Goal: Task Accomplishment & Management: Use online tool/utility

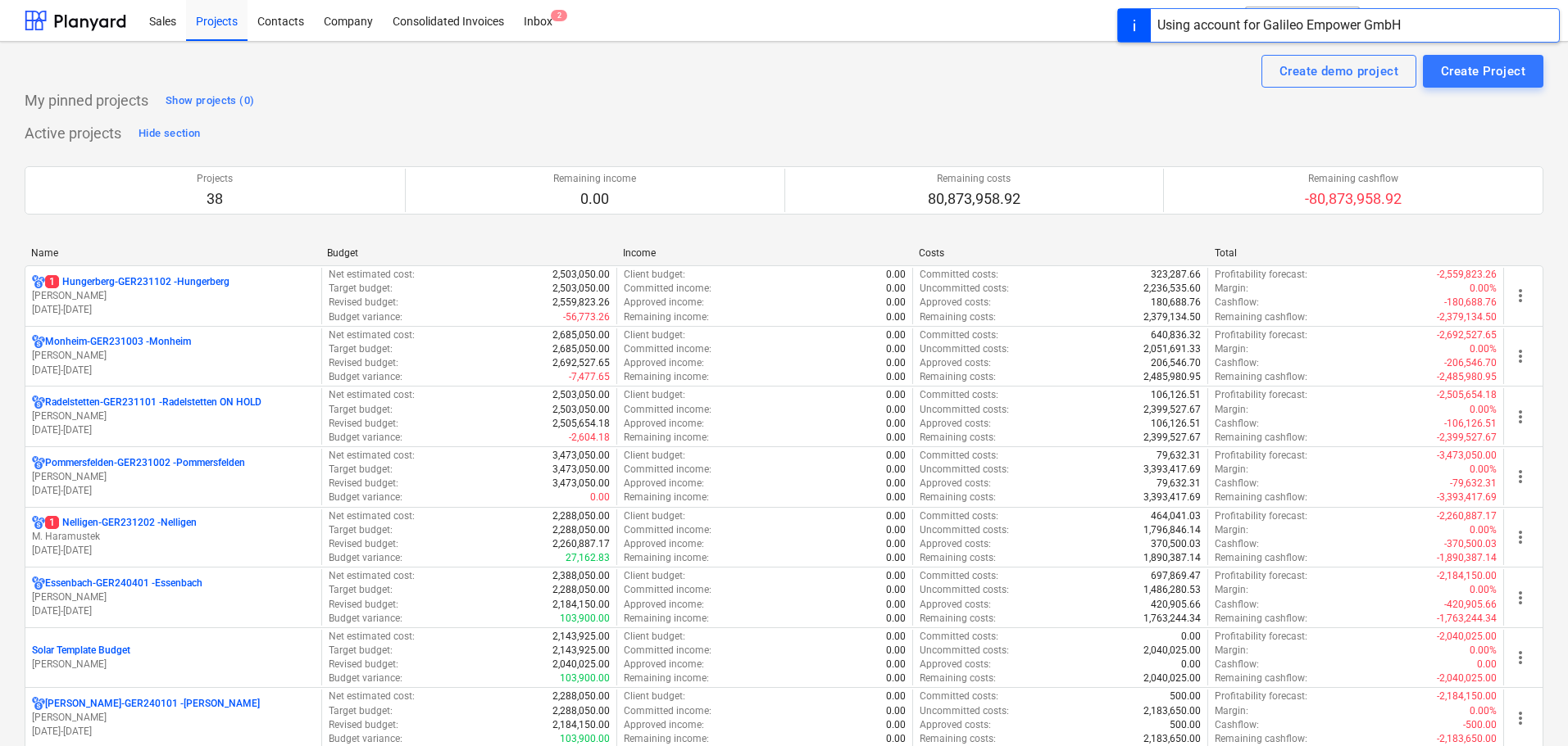
click at [172, 535] on p "M. Haramustek" at bounding box center [172, 537] width 283 height 14
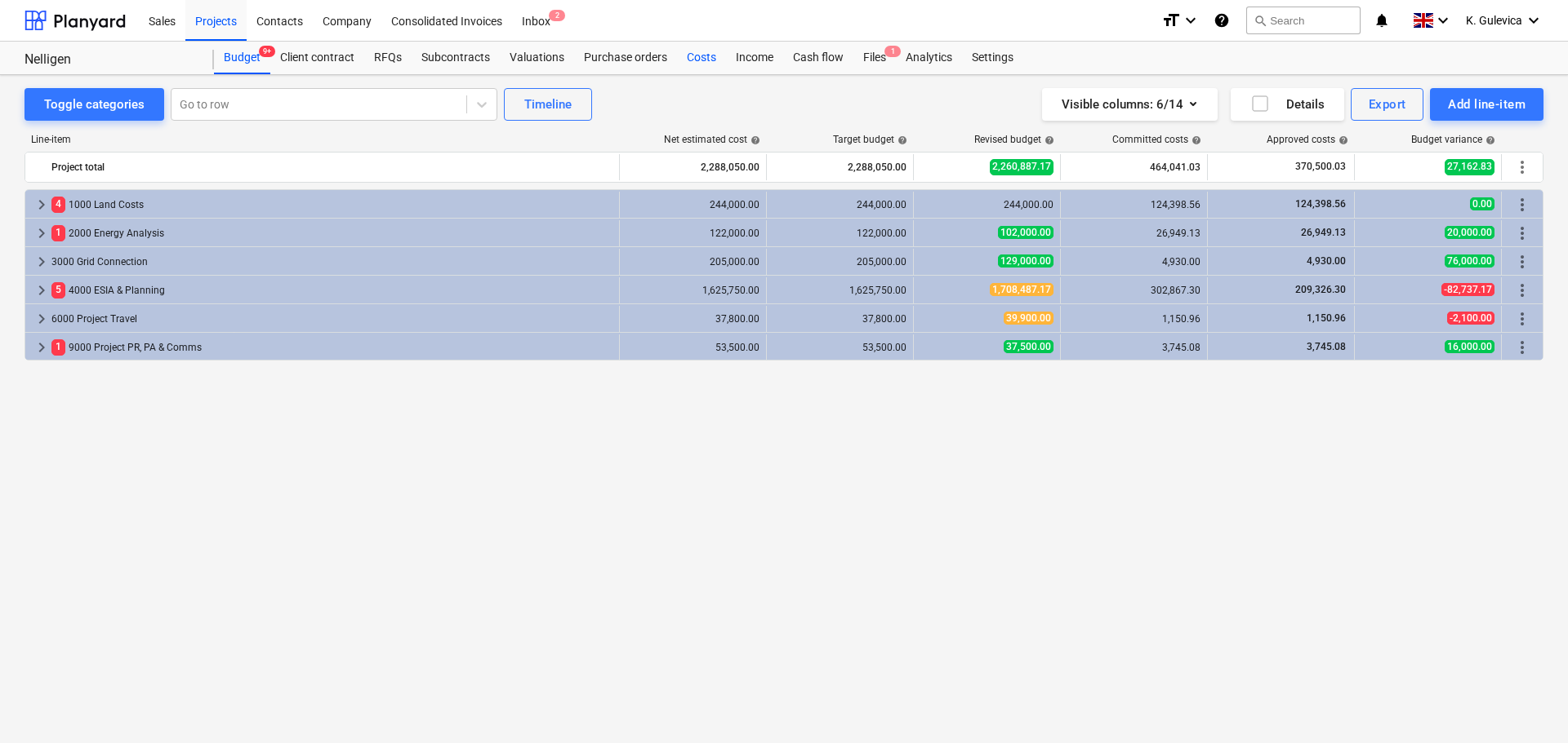
click at [697, 59] on div "Costs" at bounding box center [700, 58] width 49 height 32
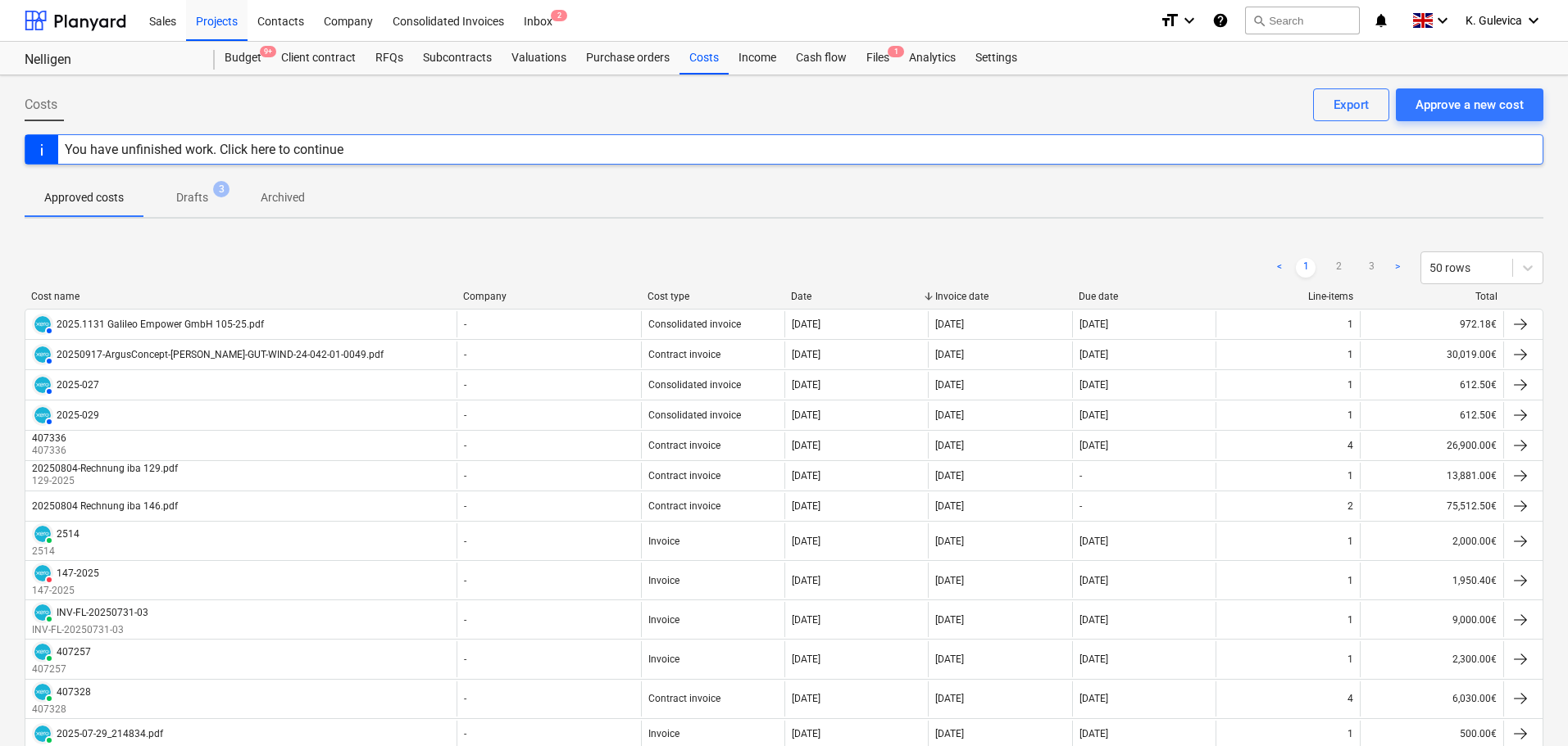
click at [200, 200] on p "Drafts" at bounding box center [192, 198] width 32 height 17
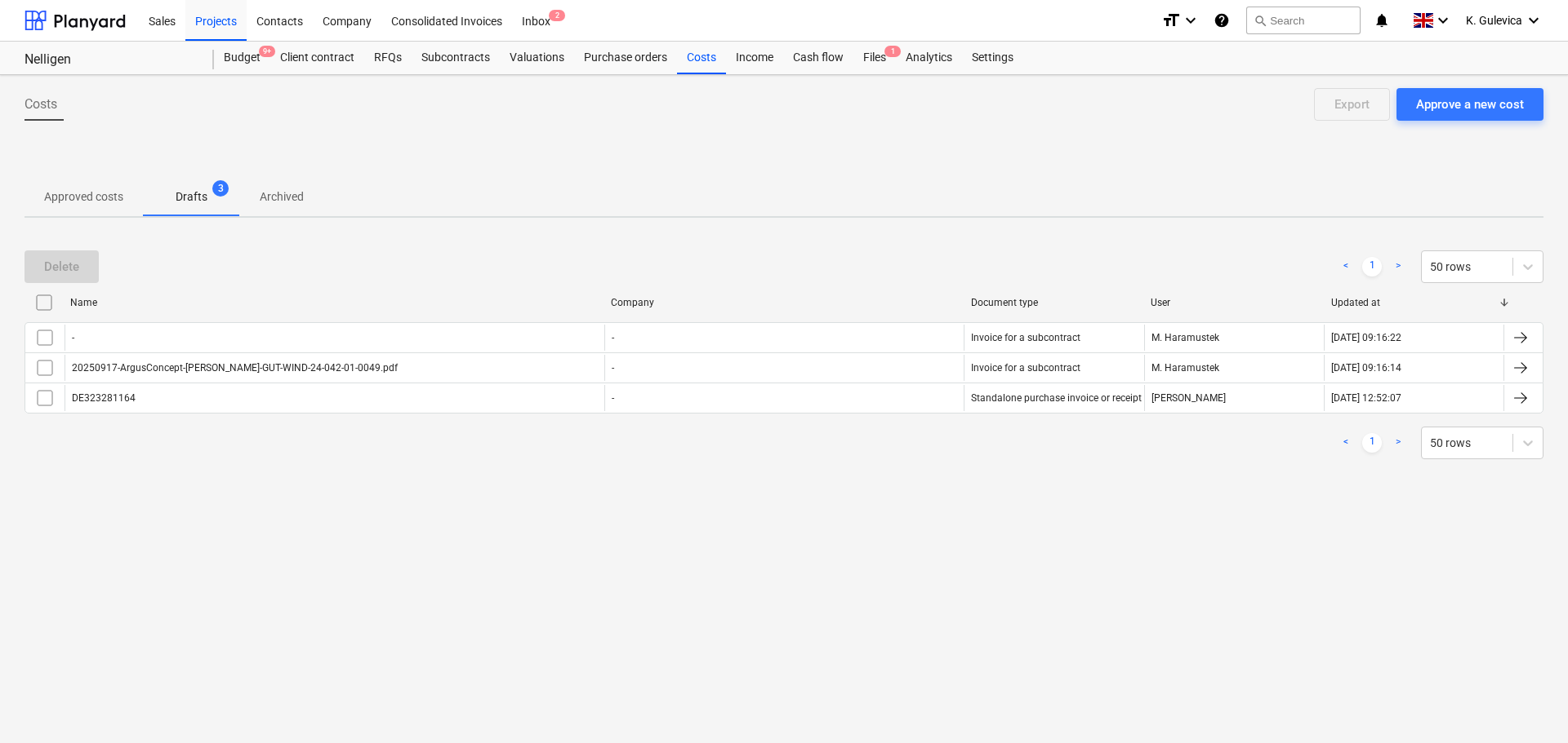
click at [85, 178] on button "Approved costs" at bounding box center [84, 196] width 118 height 39
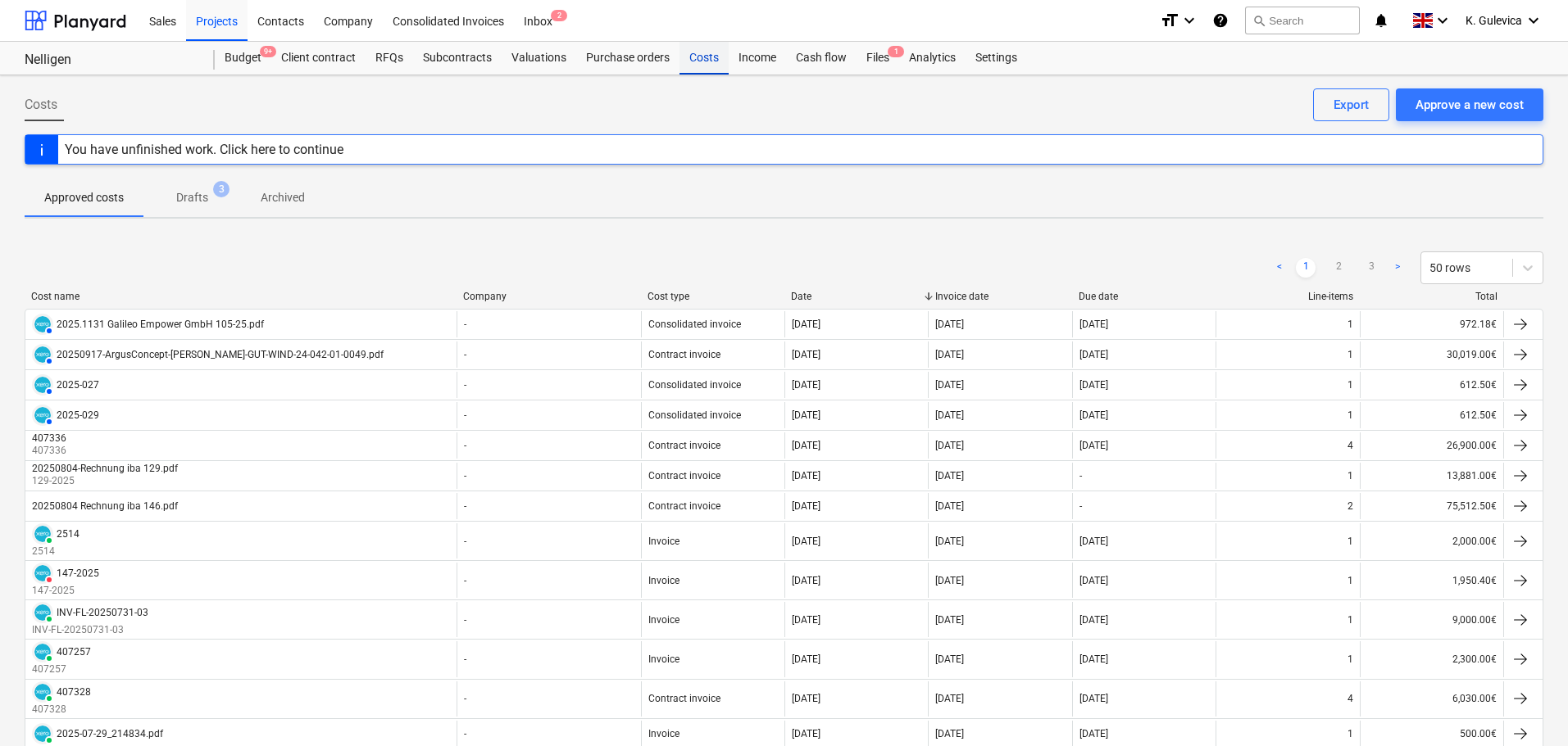
click at [679, 63] on div "Costs" at bounding box center [703, 58] width 49 height 33
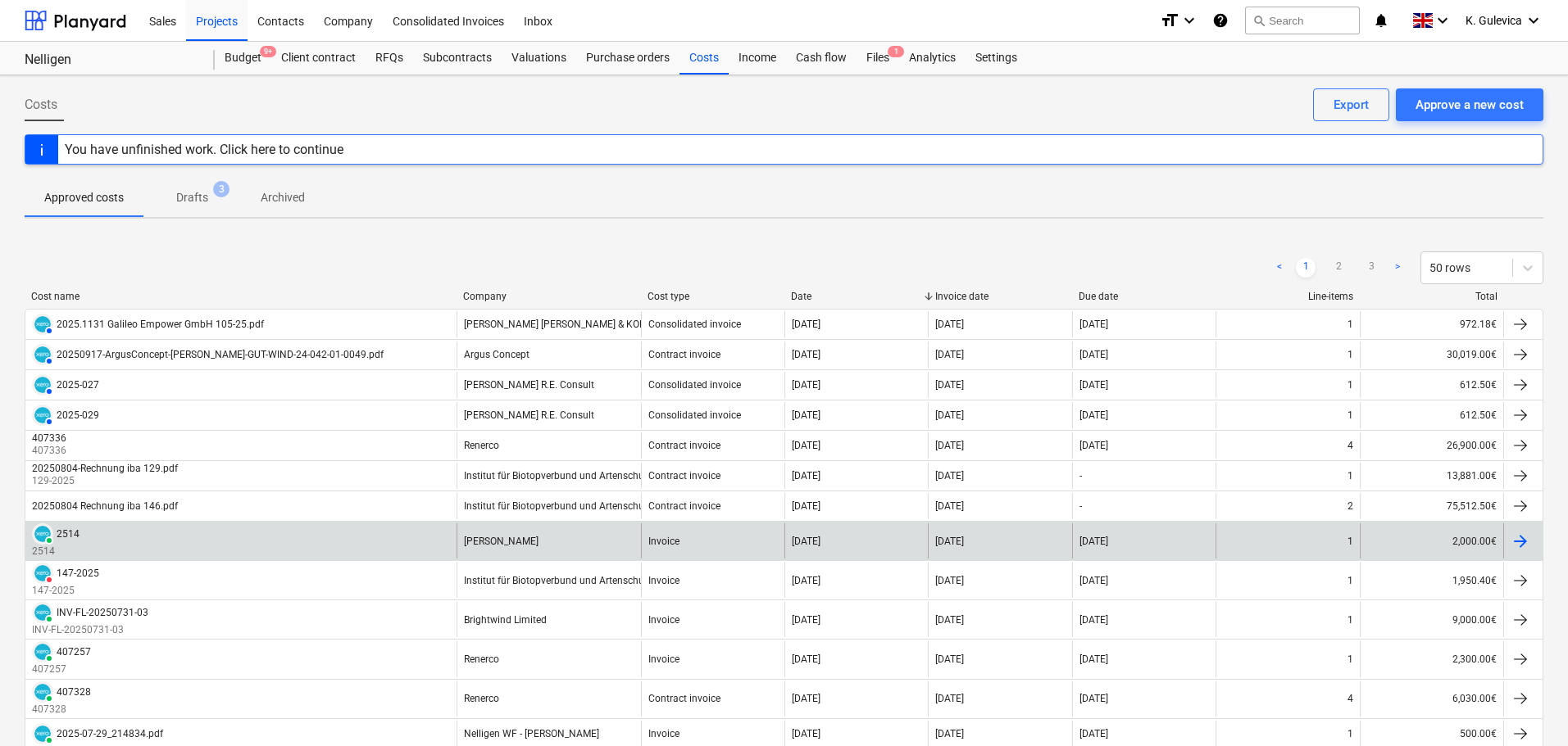
click at [547, 542] on div "[PERSON_NAME]" at bounding box center [549, 541] width 185 height 35
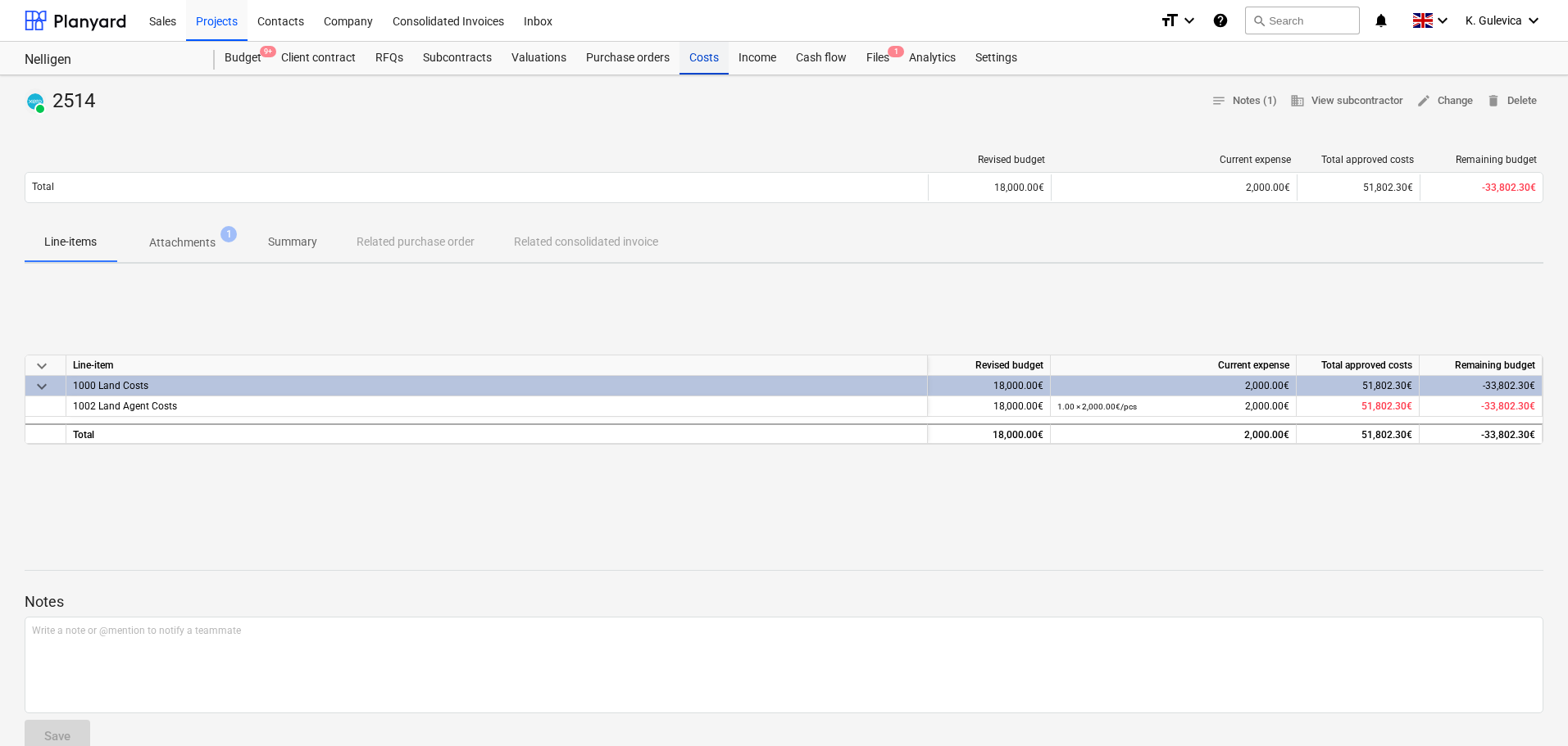
click at [697, 61] on div "Costs" at bounding box center [703, 58] width 49 height 33
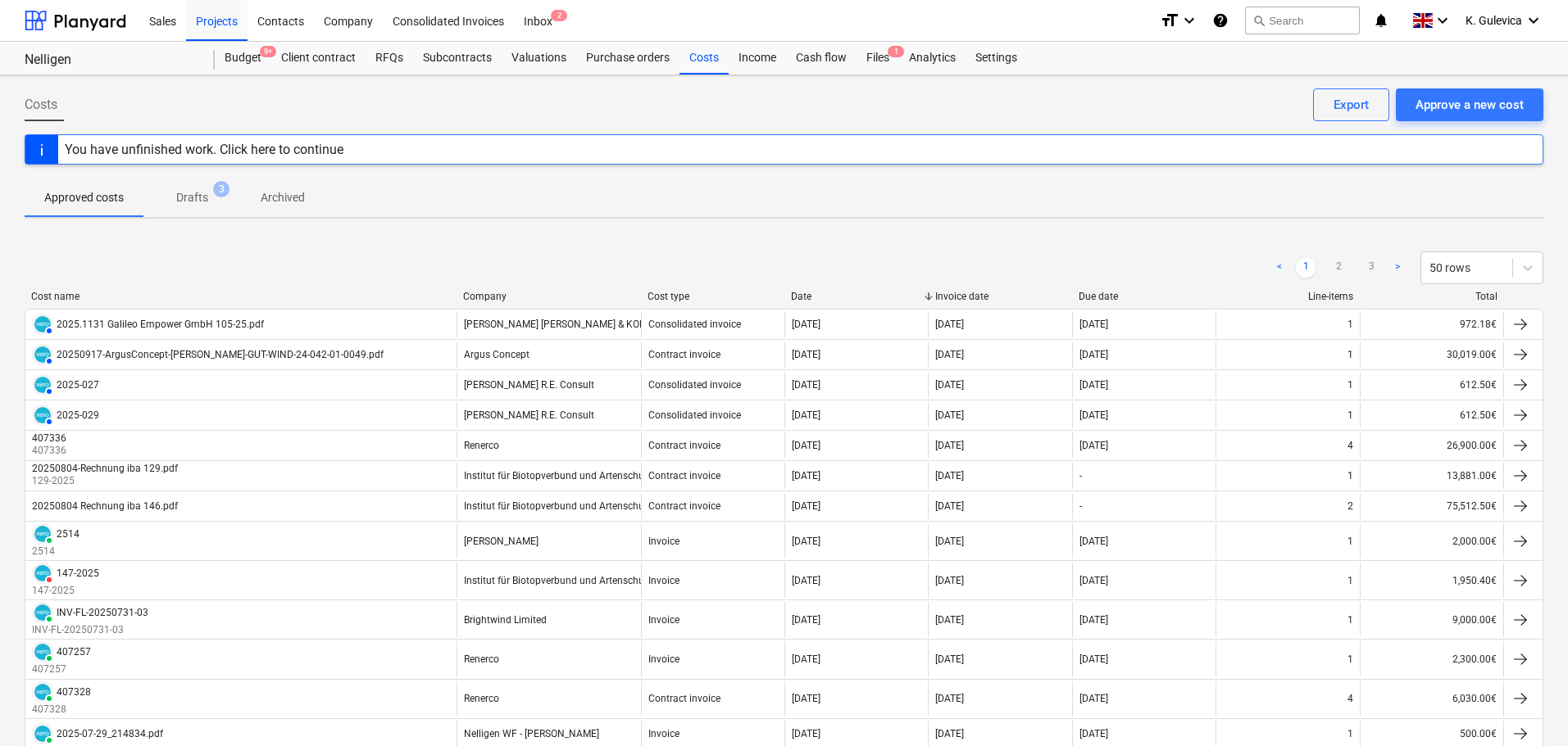
click at [198, 195] on p "Drafts" at bounding box center [192, 198] width 32 height 17
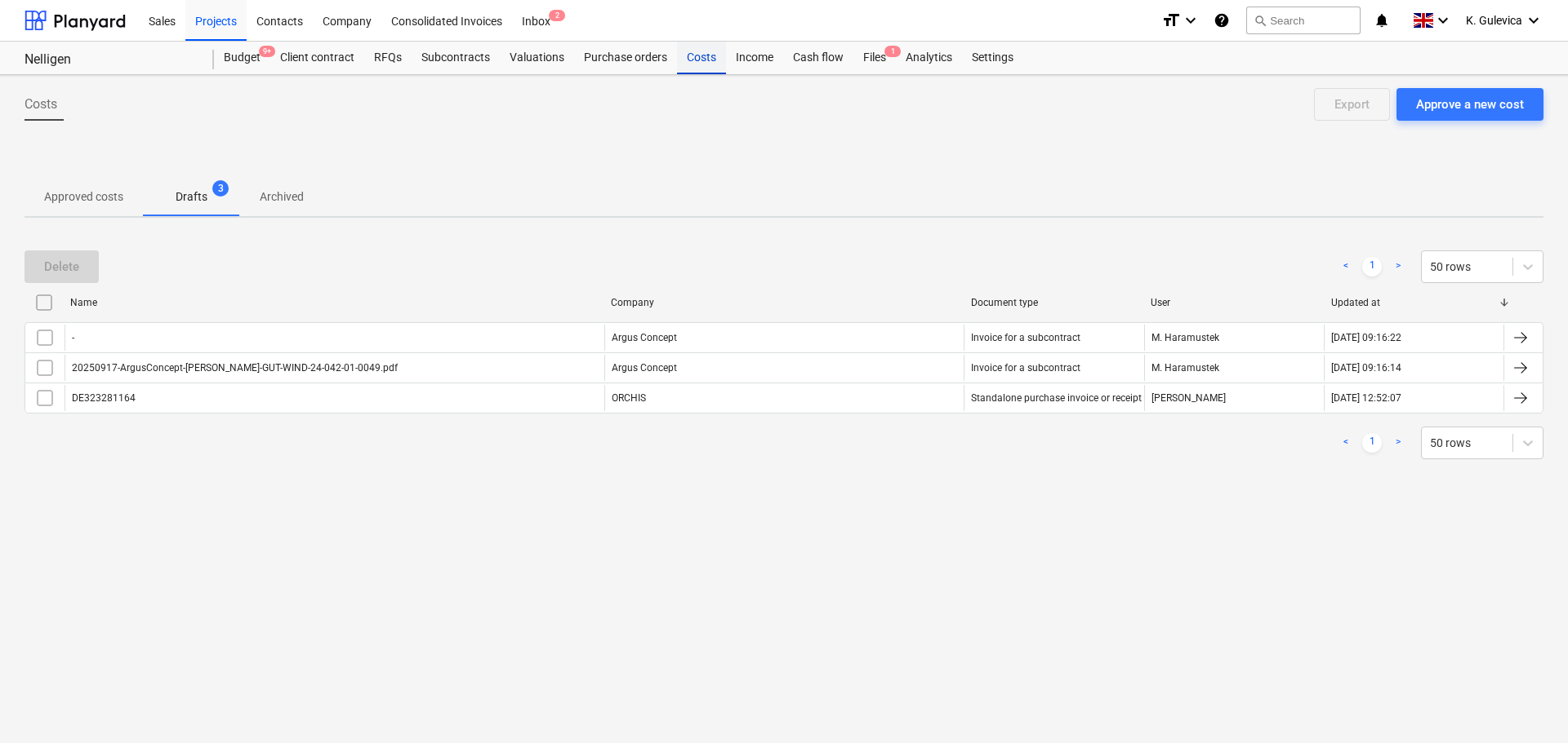
click at [702, 59] on div "Costs" at bounding box center [700, 58] width 49 height 32
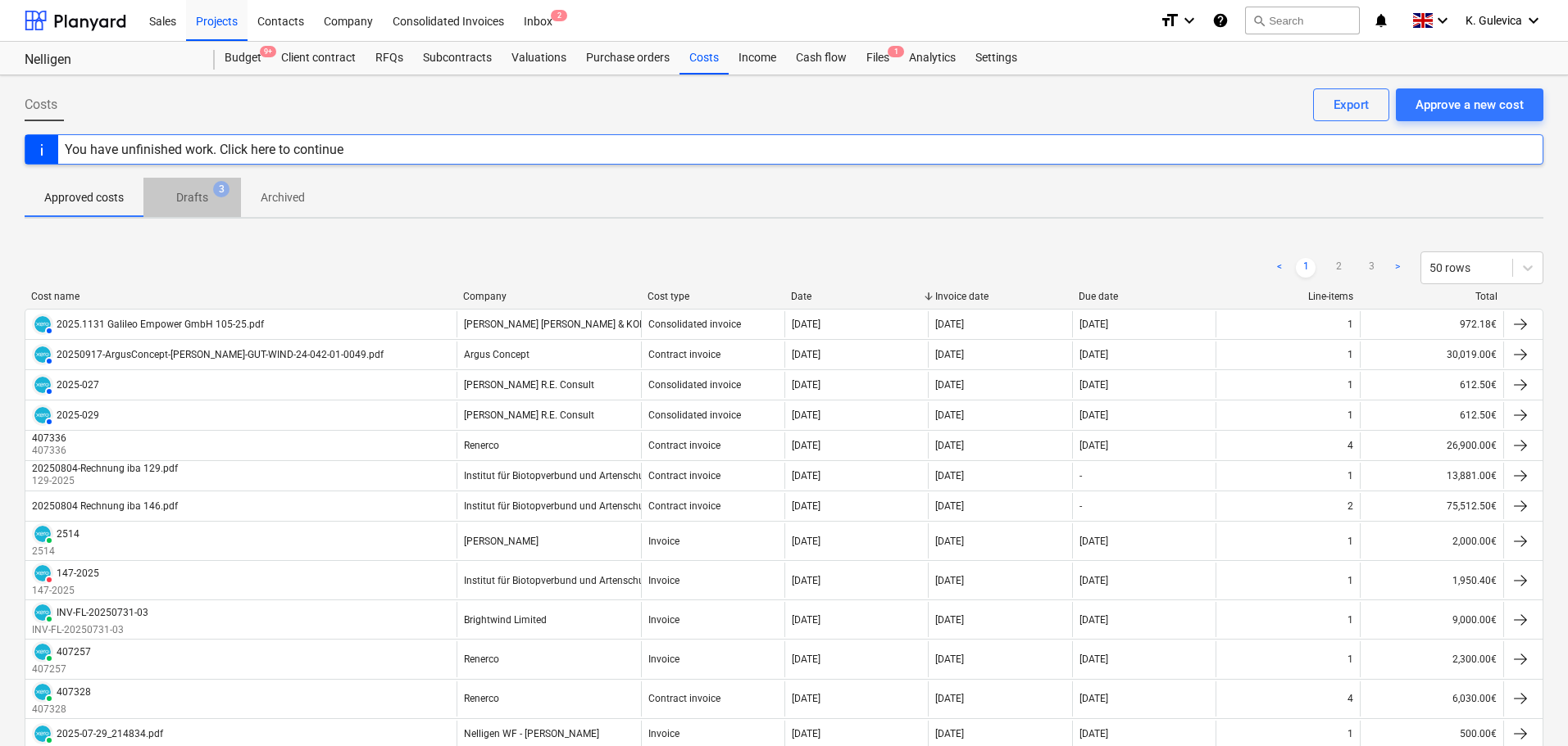
click at [189, 200] on p "Drafts" at bounding box center [192, 198] width 32 height 17
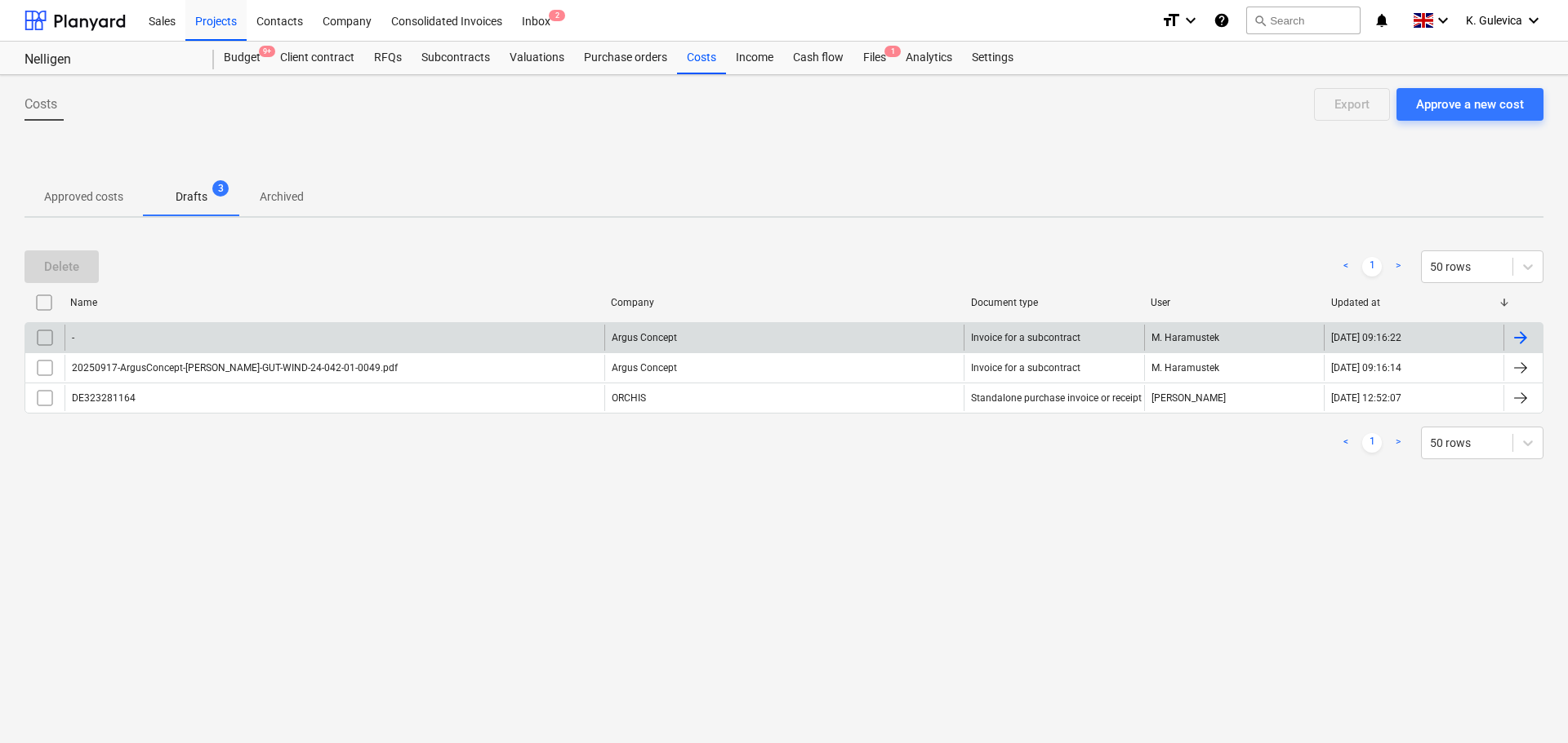
click at [50, 339] on input "checkbox" at bounding box center [44, 338] width 26 height 26
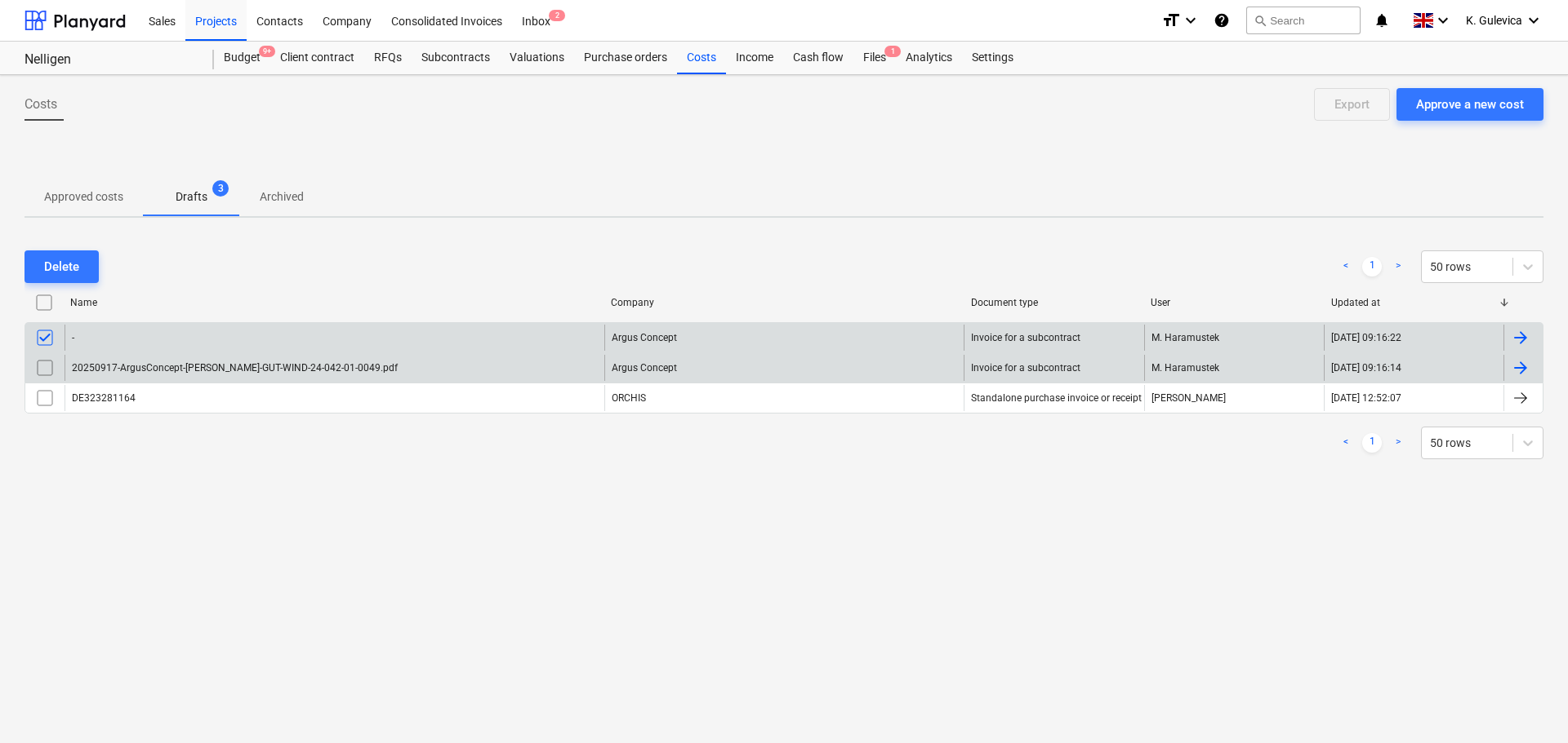
click at [44, 373] on input "checkbox" at bounding box center [44, 367] width 26 height 26
drag, startPoint x: 65, startPoint y: 267, endPoint x: 599, endPoint y: 268, distance: 534.0
click at [68, 268] on div "Delete" at bounding box center [61, 267] width 35 height 21
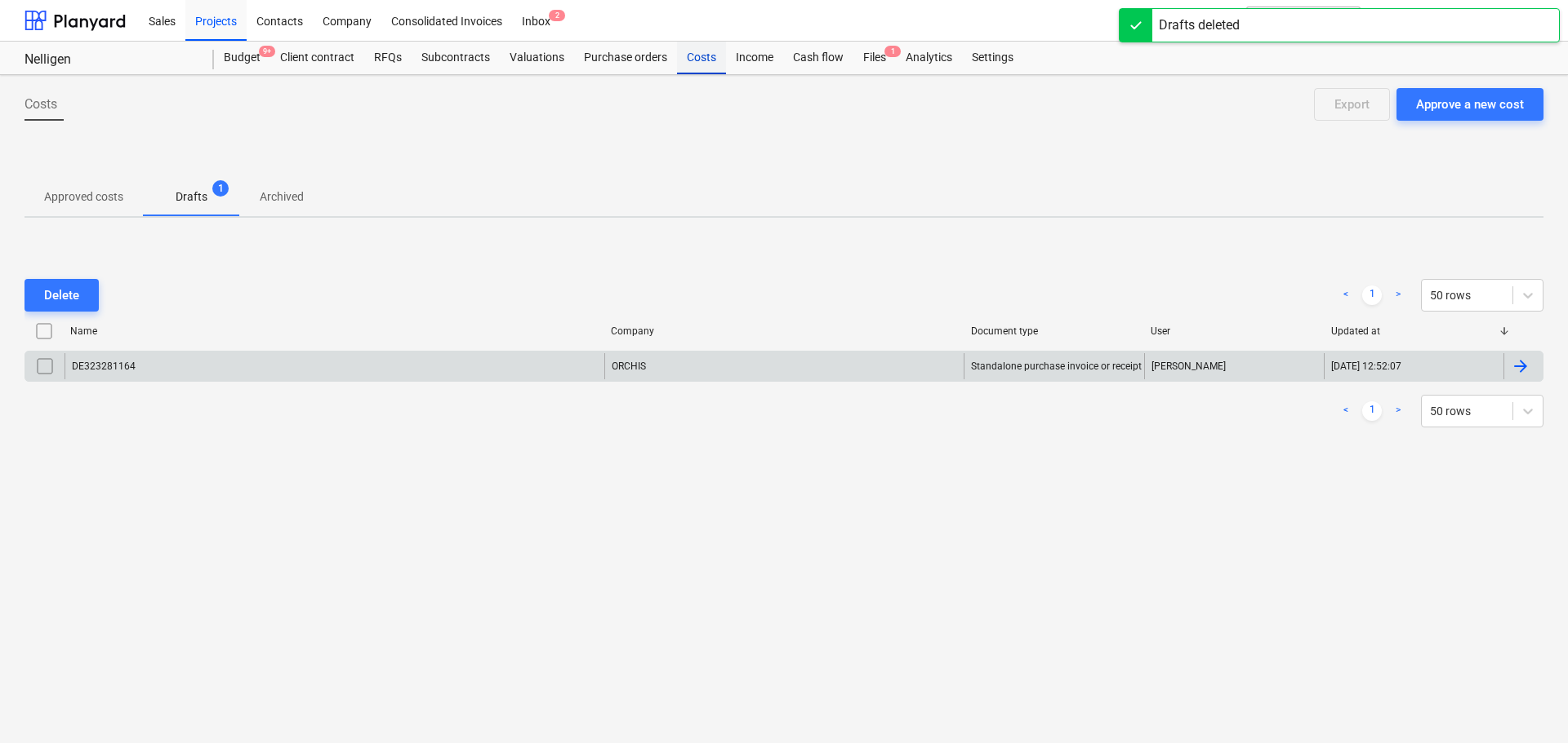
click at [699, 70] on div "Costs" at bounding box center [700, 58] width 49 height 32
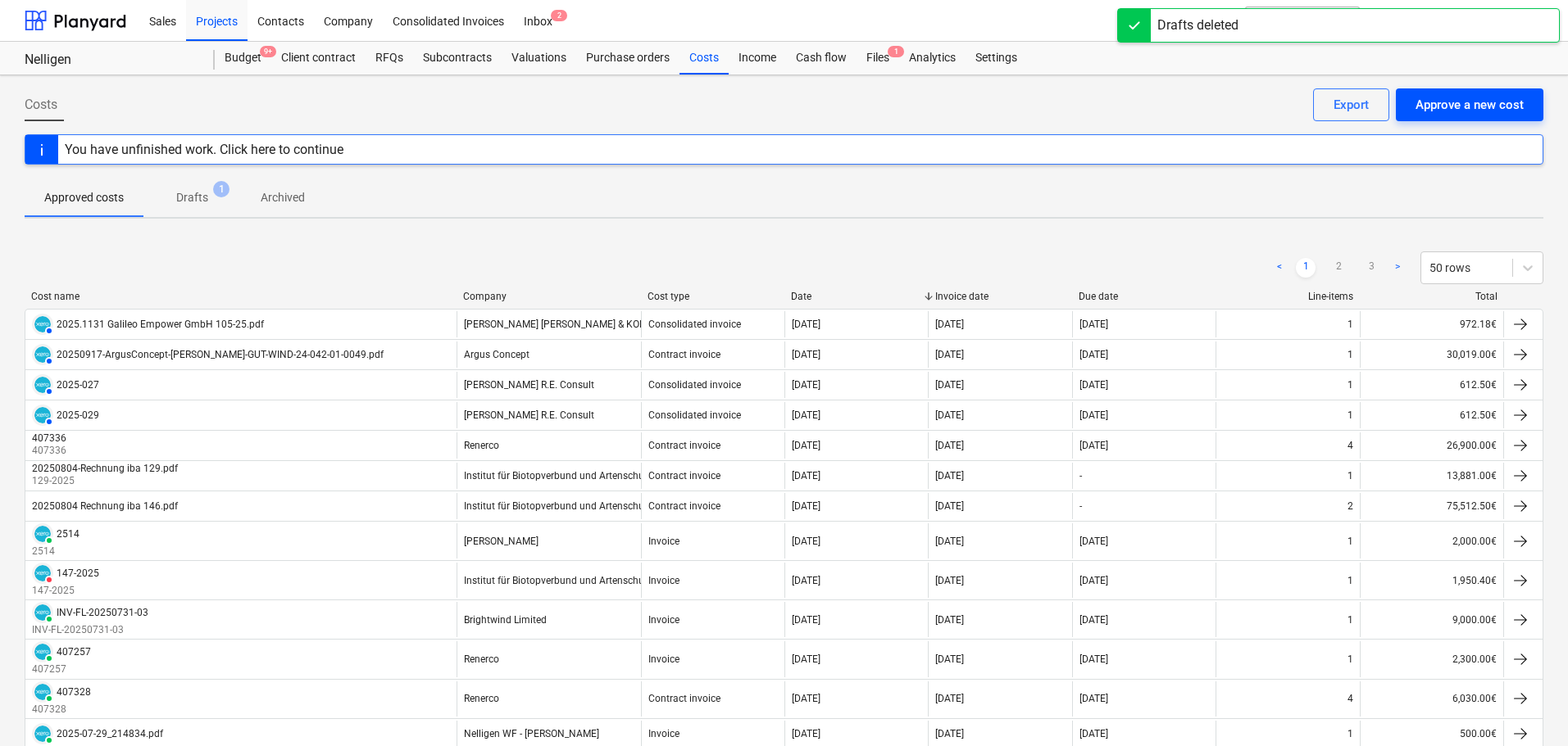
click at [1450, 103] on div "Approve a new cost" at bounding box center [1469, 104] width 108 height 21
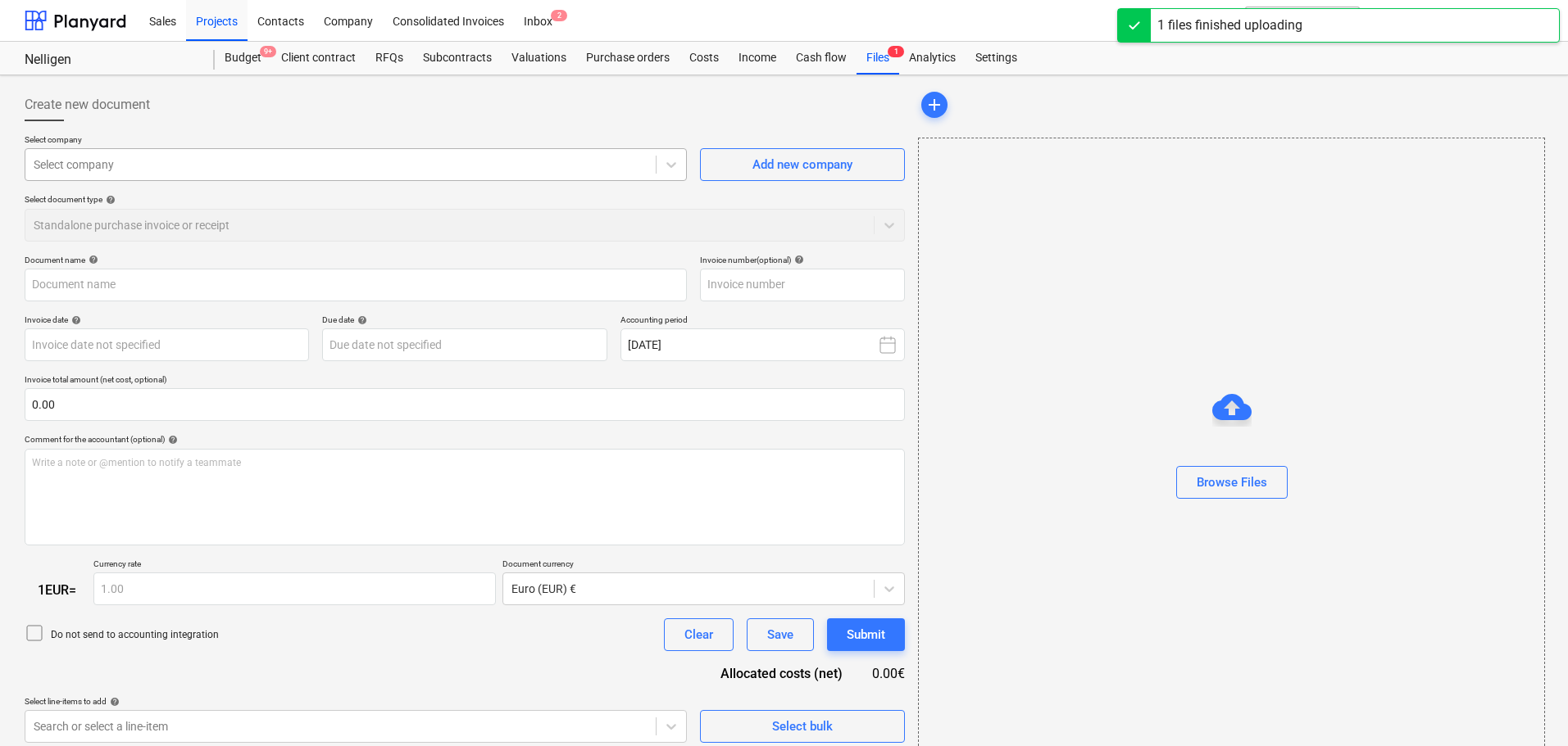
type input "20250924_Pauschale_September 2025.pdf"
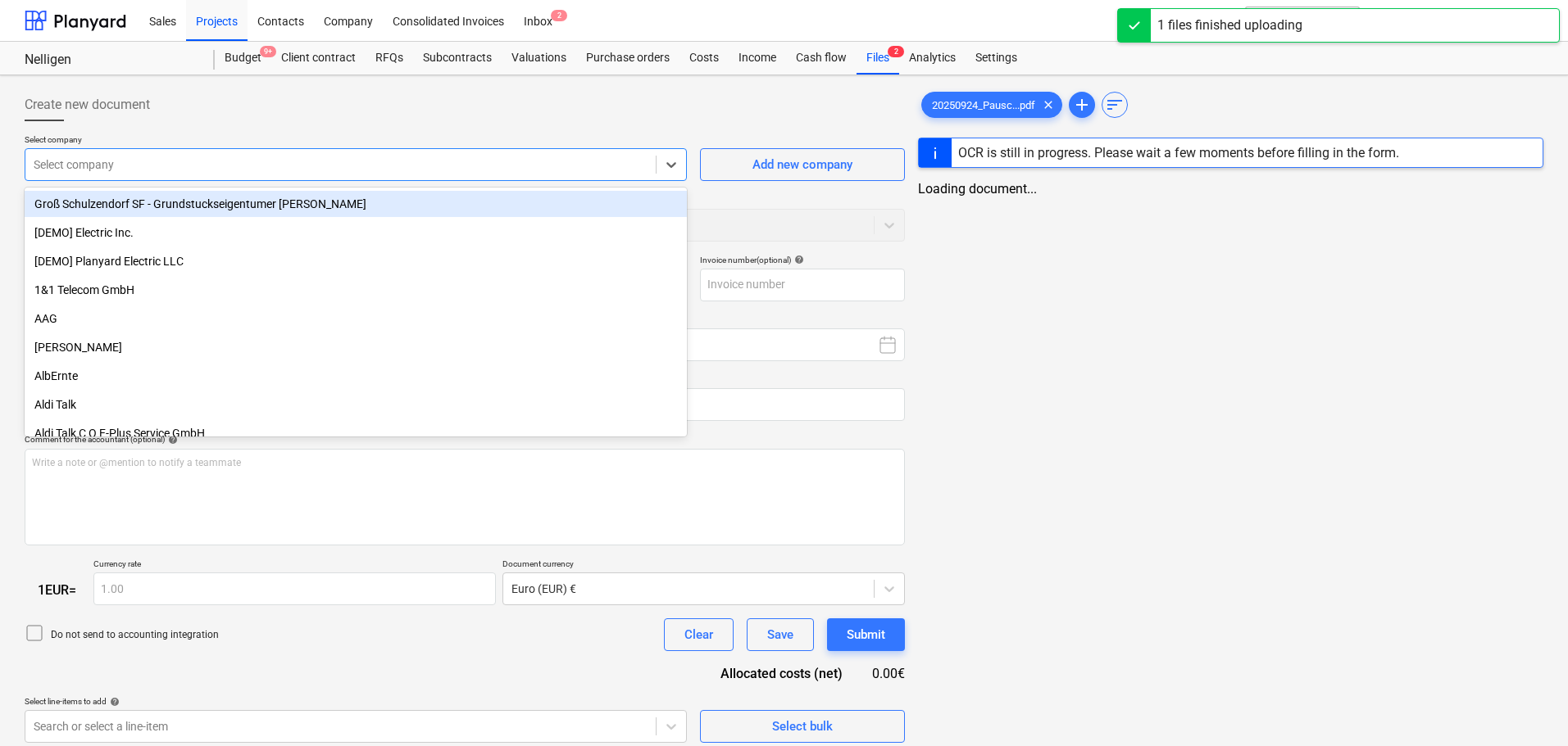
click at [130, 171] on div at bounding box center [340, 164] width 614 height 16
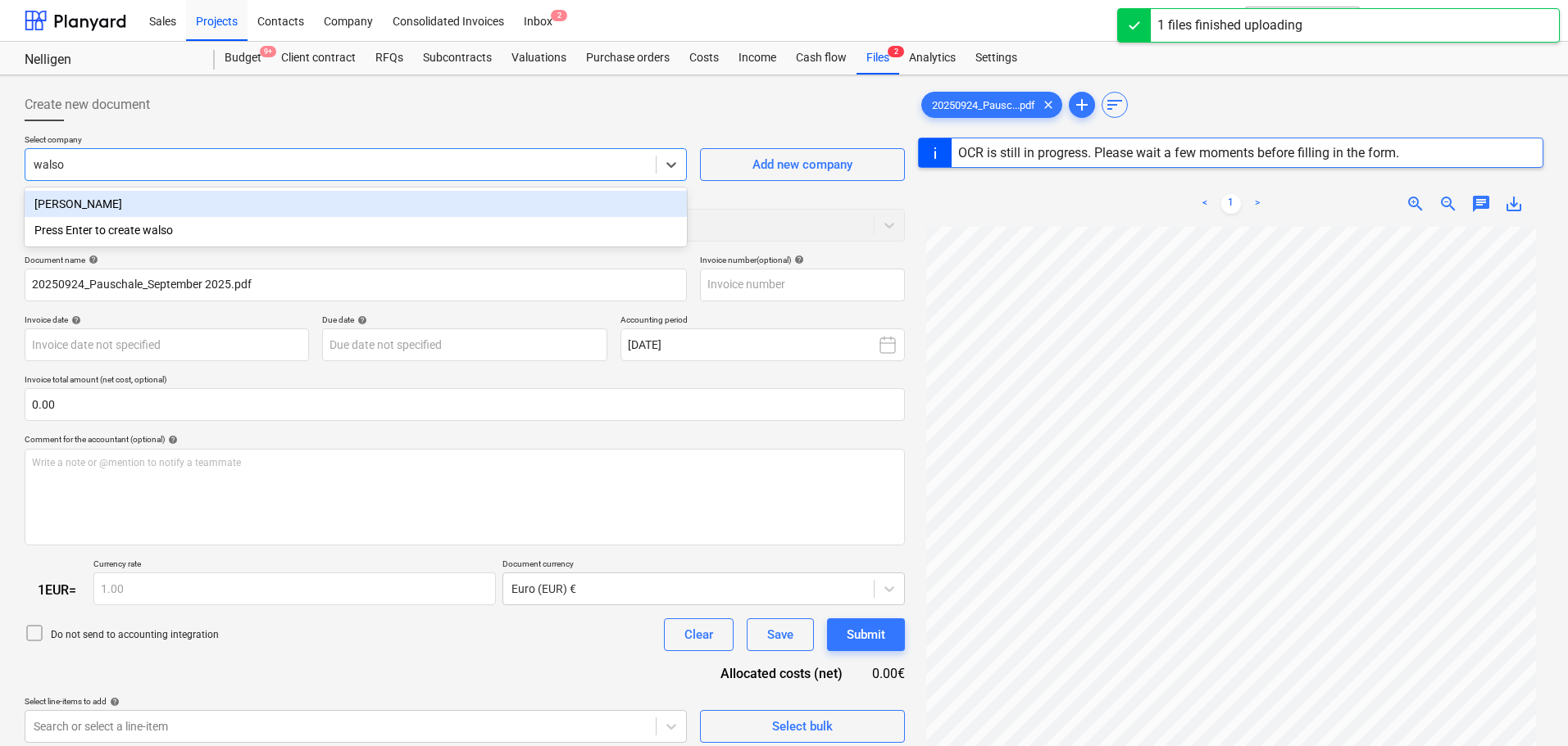
type input "[PERSON_NAME]"
click at [170, 204] on div "[PERSON_NAME]" at bounding box center [355, 203] width 662 height 26
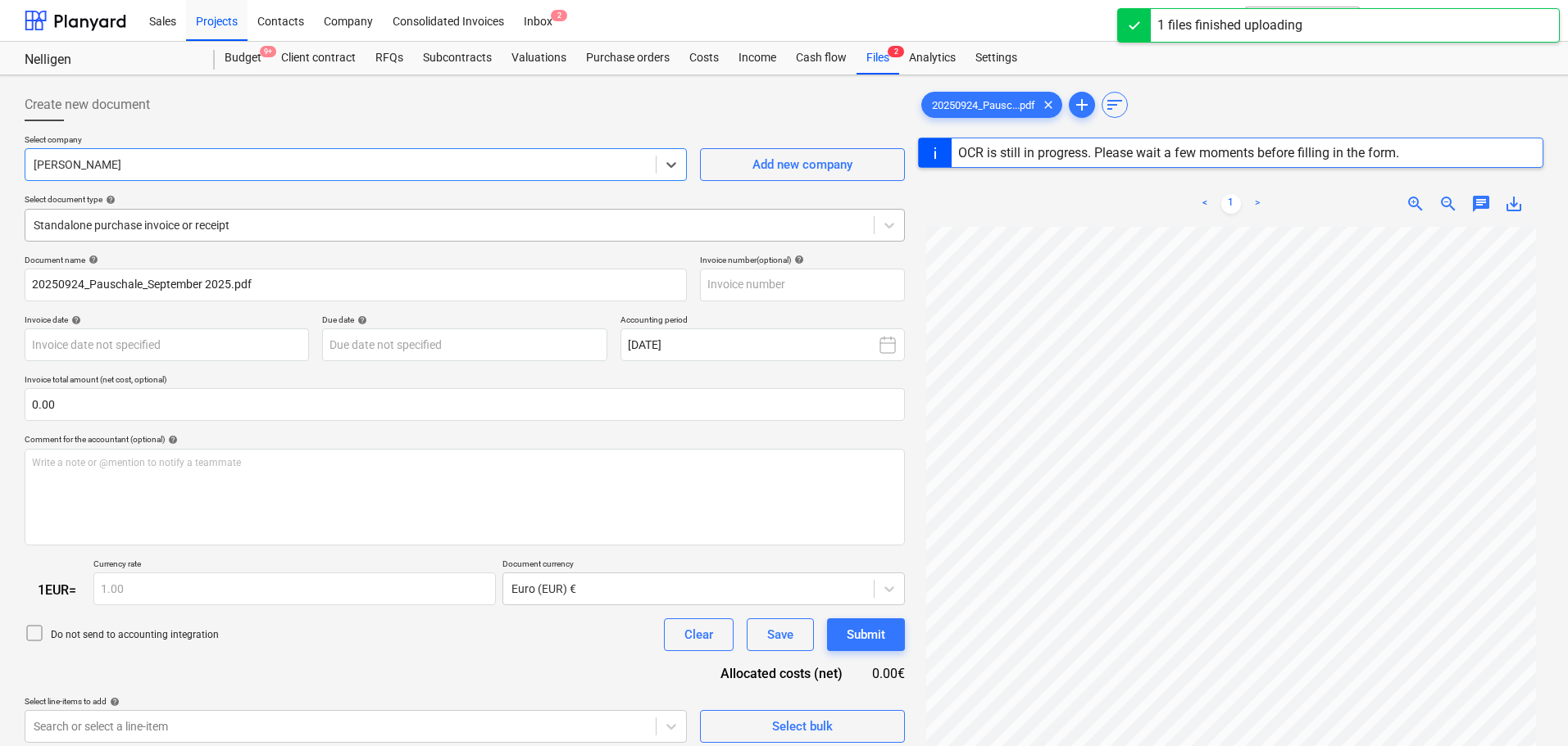
type input "2516"
type input "[DATE]"
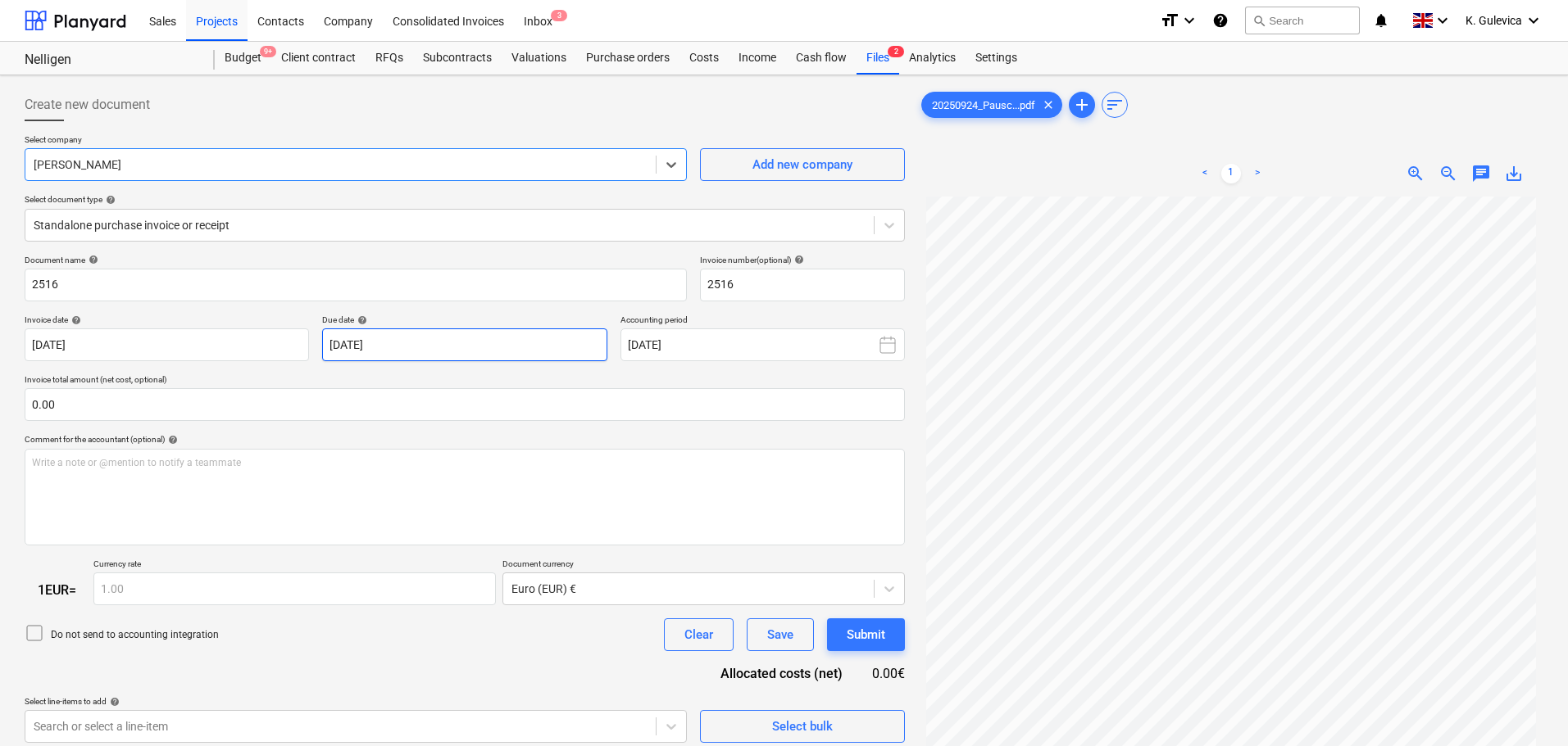
click at [451, 338] on body "Sales Projects Contacts Company Consolidated Invoices Inbox 3 format_size keybo…" at bounding box center [784, 373] width 1568 height 746
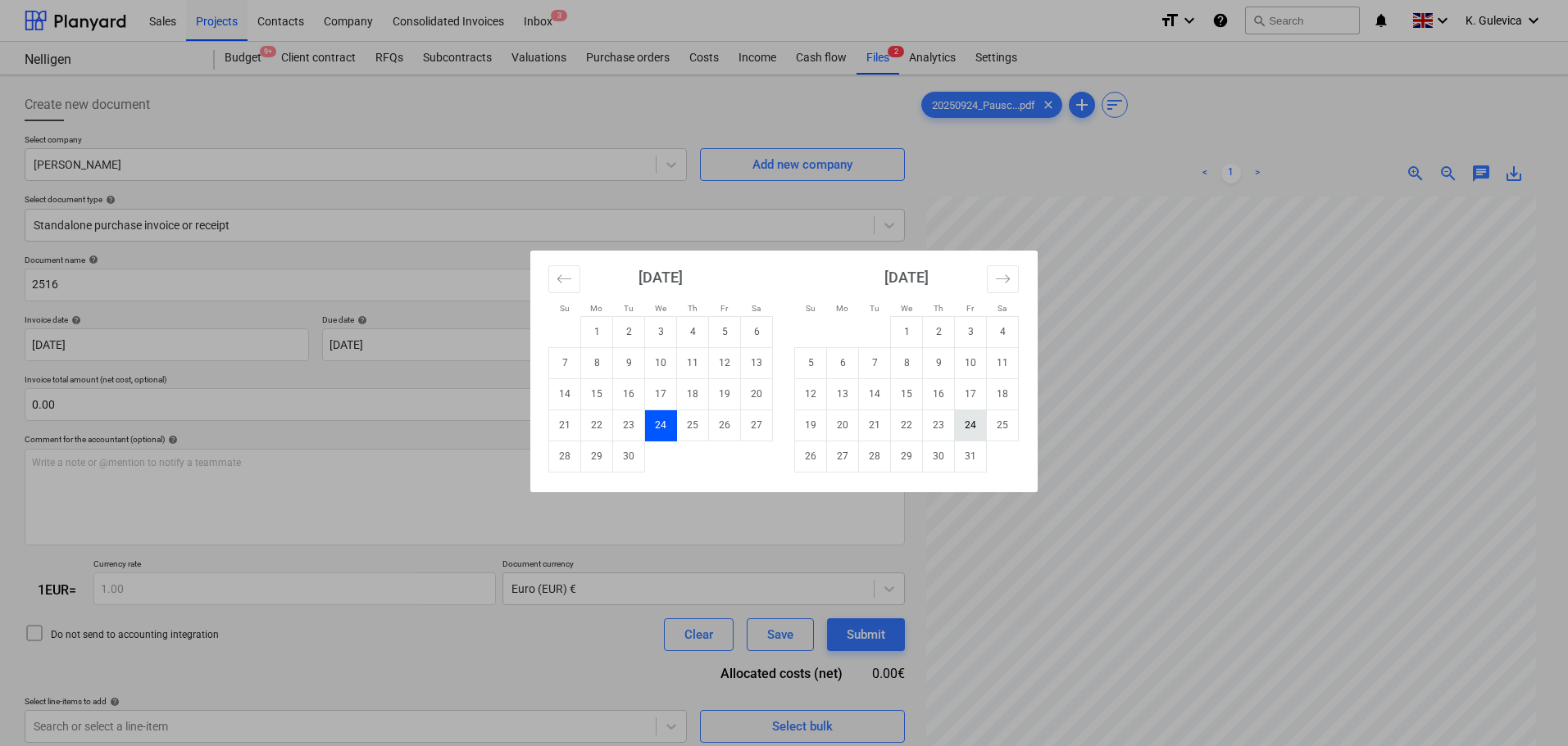
click at [965, 422] on td "24" at bounding box center [970, 425] width 32 height 32
type input "[DATE]"
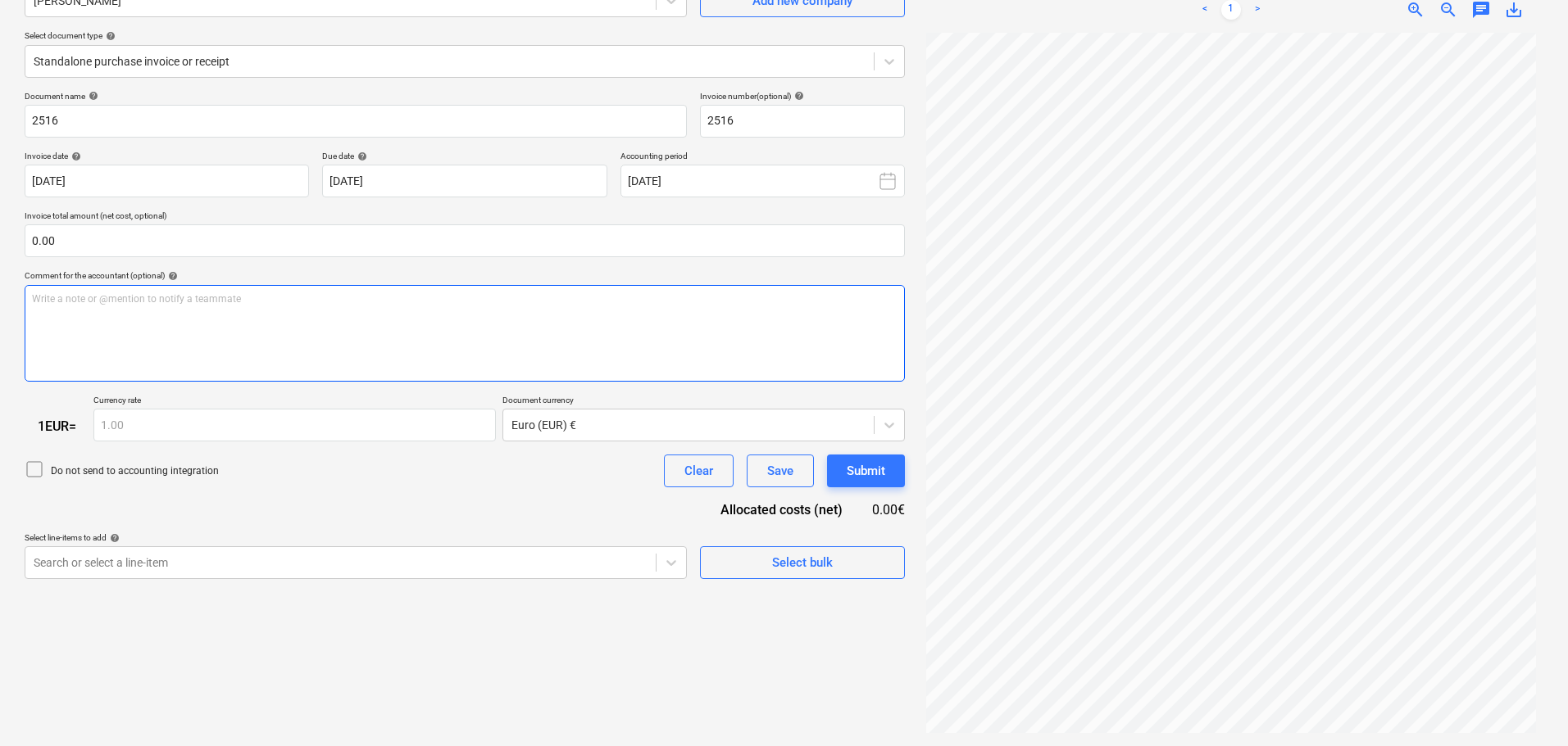
click at [420, 321] on div "Write a note or @mention to notify a teammate [PERSON_NAME]" at bounding box center [465, 333] width 880 height 97
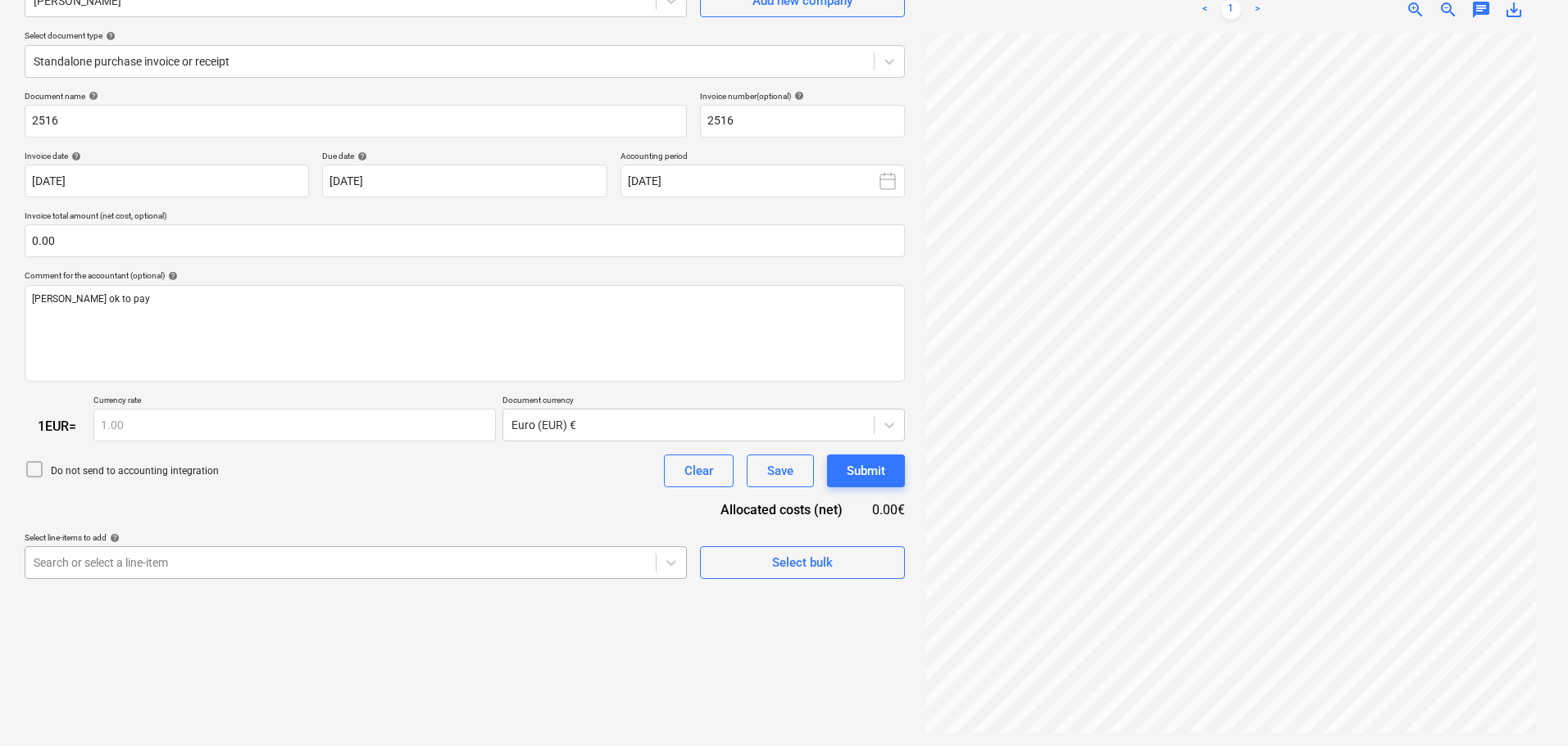
click at [319, 555] on body "Sales Projects Contacts Company Consolidated Invoices Inbox 3 format_size keybo…" at bounding box center [784, 209] width 1568 height 746
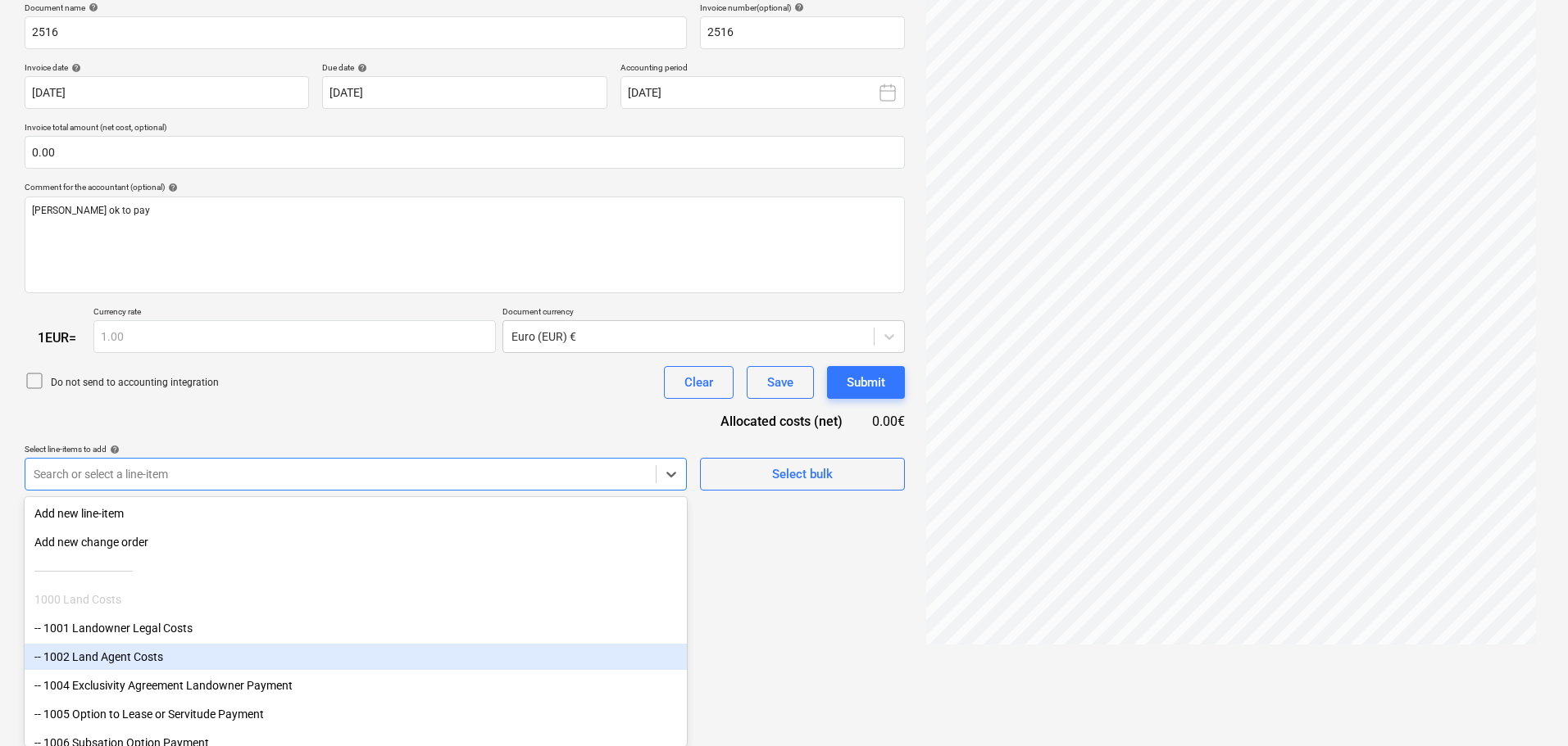
click at [150, 652] on div "-- 1002 Land Agent Costs" at bounding box center [355, 656] width 662 height 26
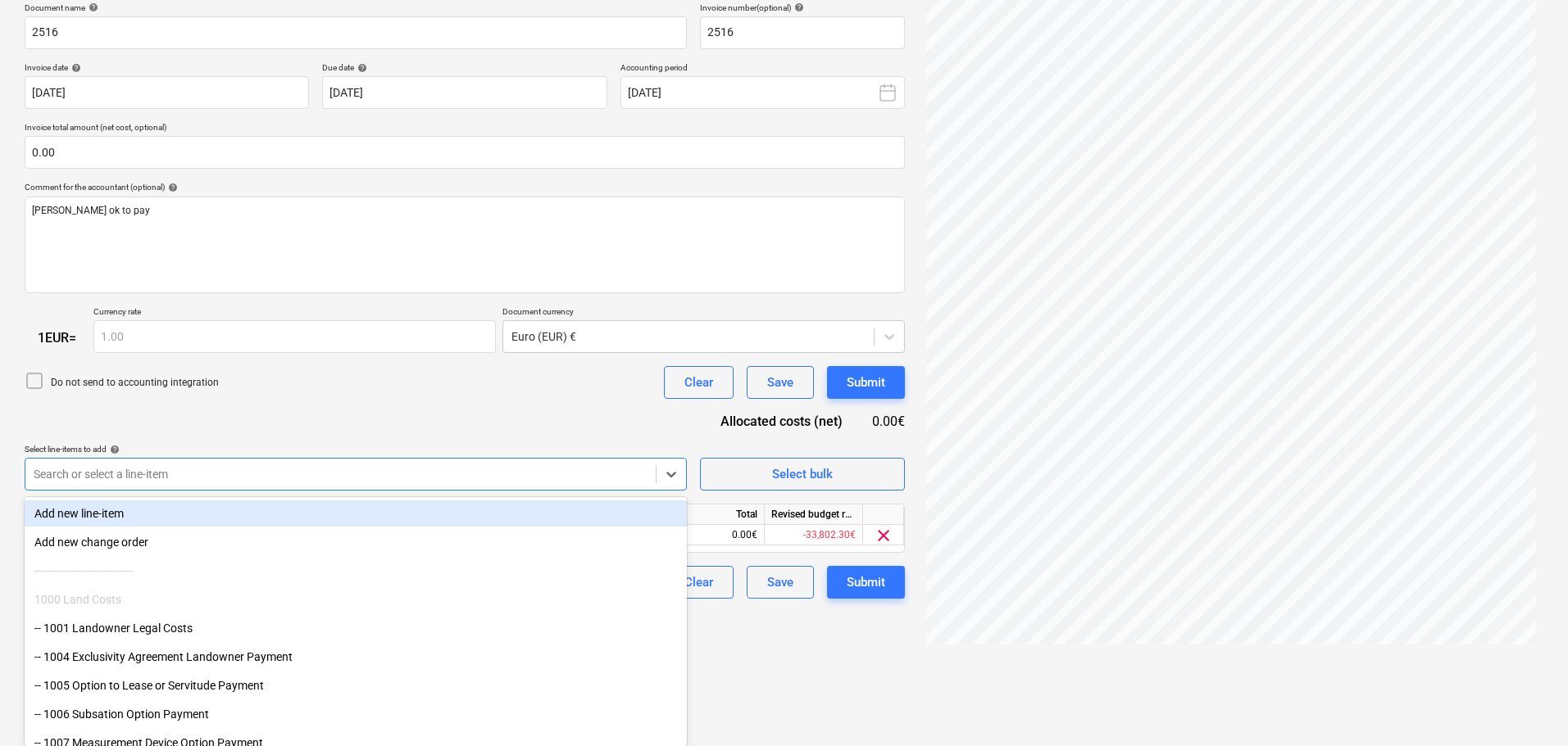
click at [320, 417] on div "Document name help 2516 Invoice number (optional) help 2516 Invoice date help […" at bounding box center [465, 302] width 880 height 598
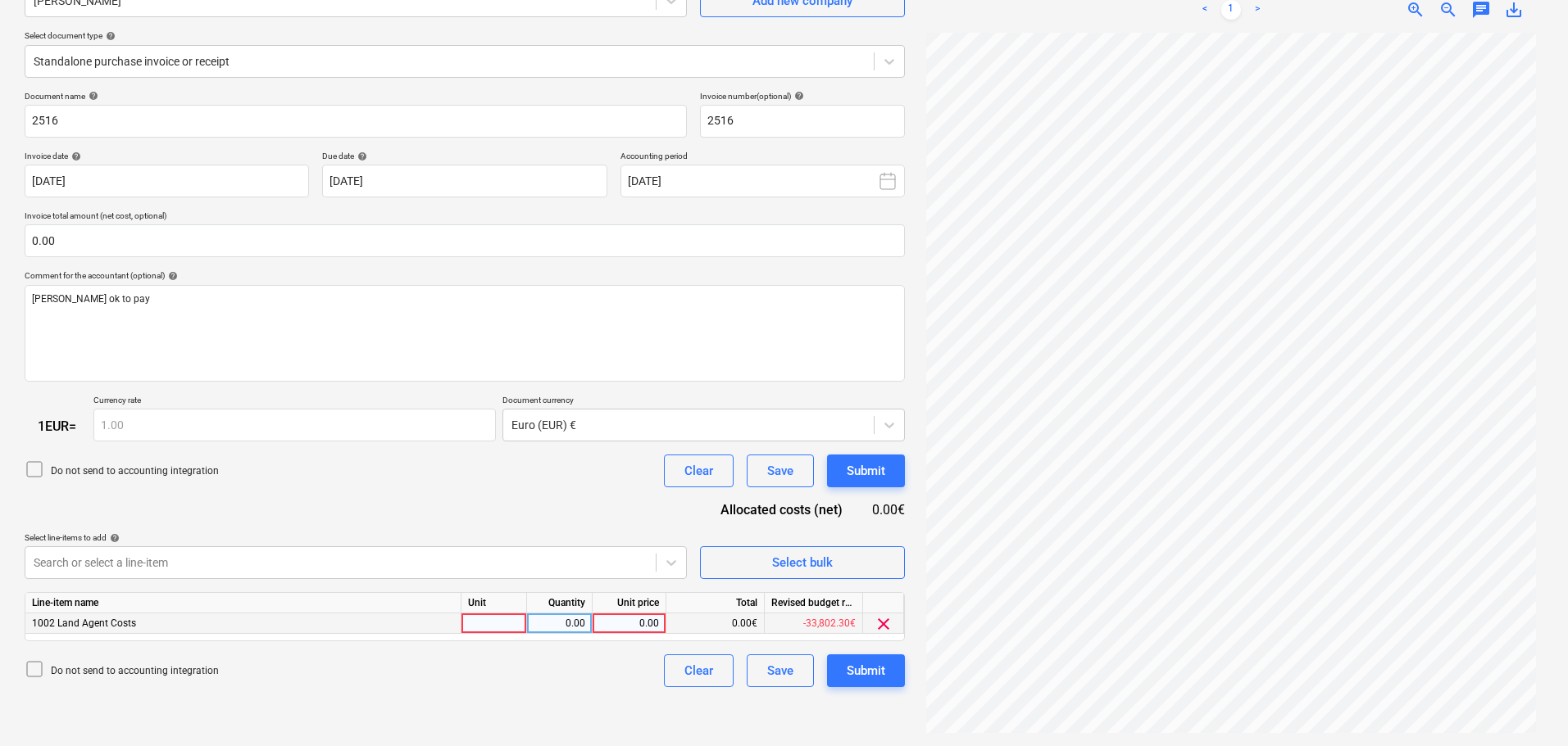
click at [625, 621] on div "0.00" at bounding box center [628, 623] width 59 height 20
type input "2000"
click at [874, 674] on div "Submit" at bounding box center [866, 671] width 38 height 21
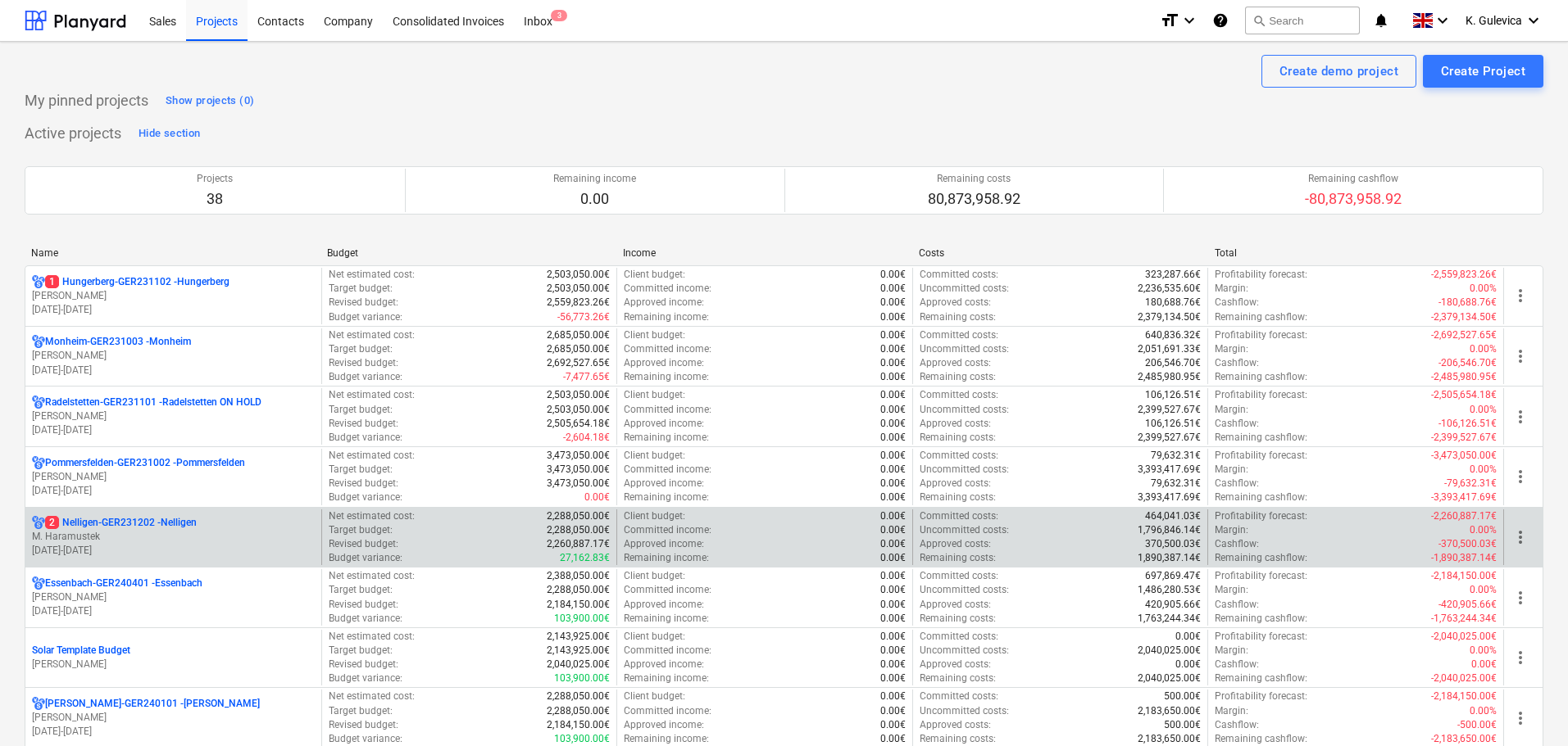
click at [168, 537] on p "M. Haramustek" at bounding box center [172, 537] width 283 height 14
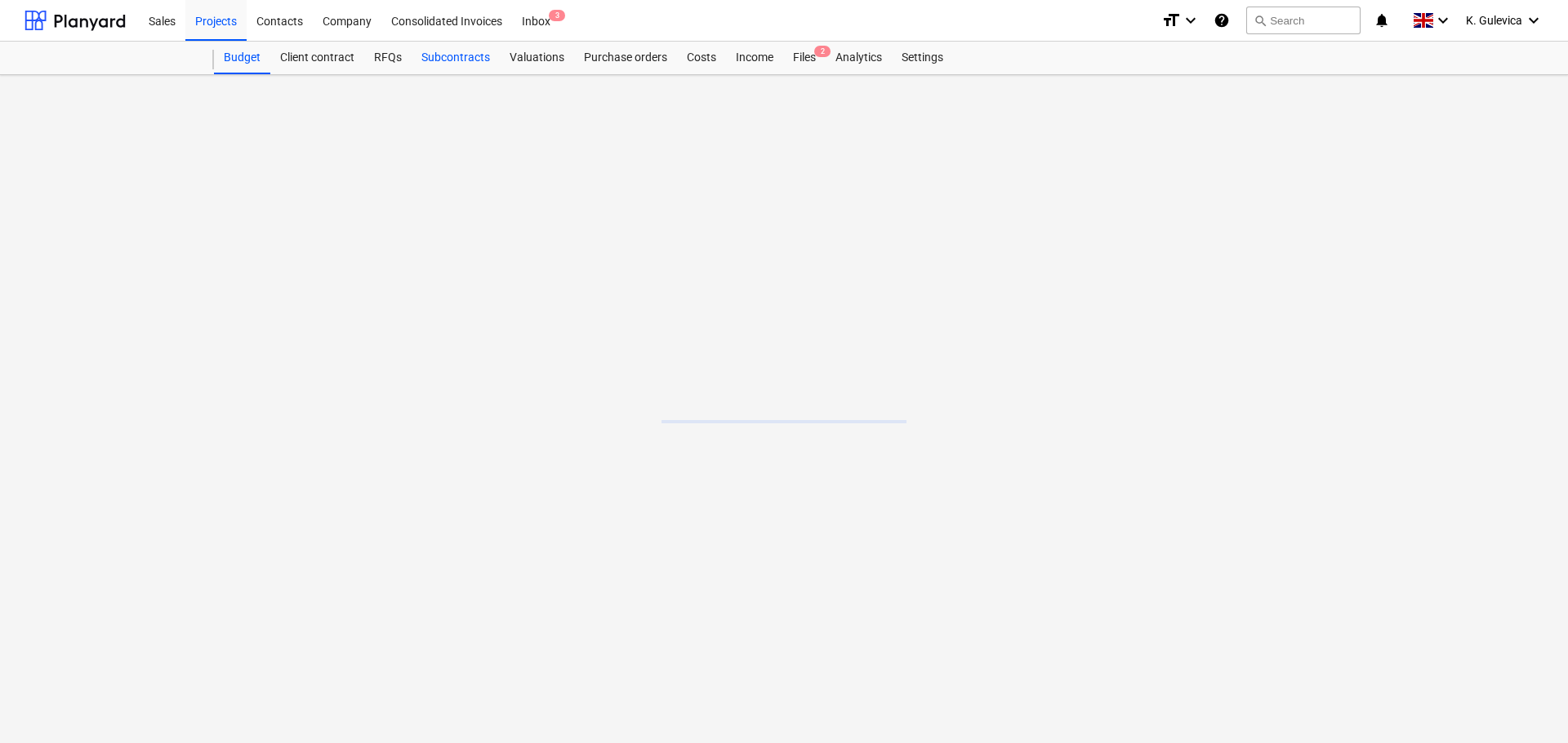
click at [475, 58] on div "Subcontracts" at bounding box center [455, 58] width 88 height 32
